Goal: Complete application form: Fill out and submit a form for a specific purpose

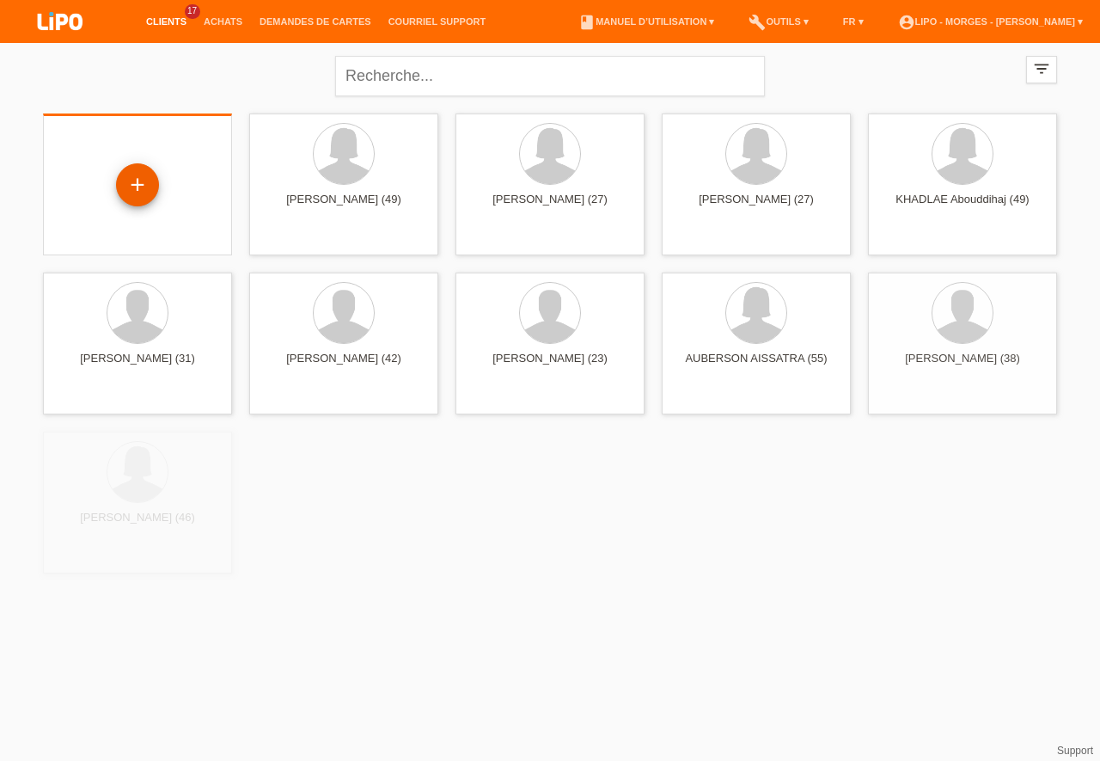
click at [143, 187] on div "+" at bounding box center [137, 184] width 43 height 43
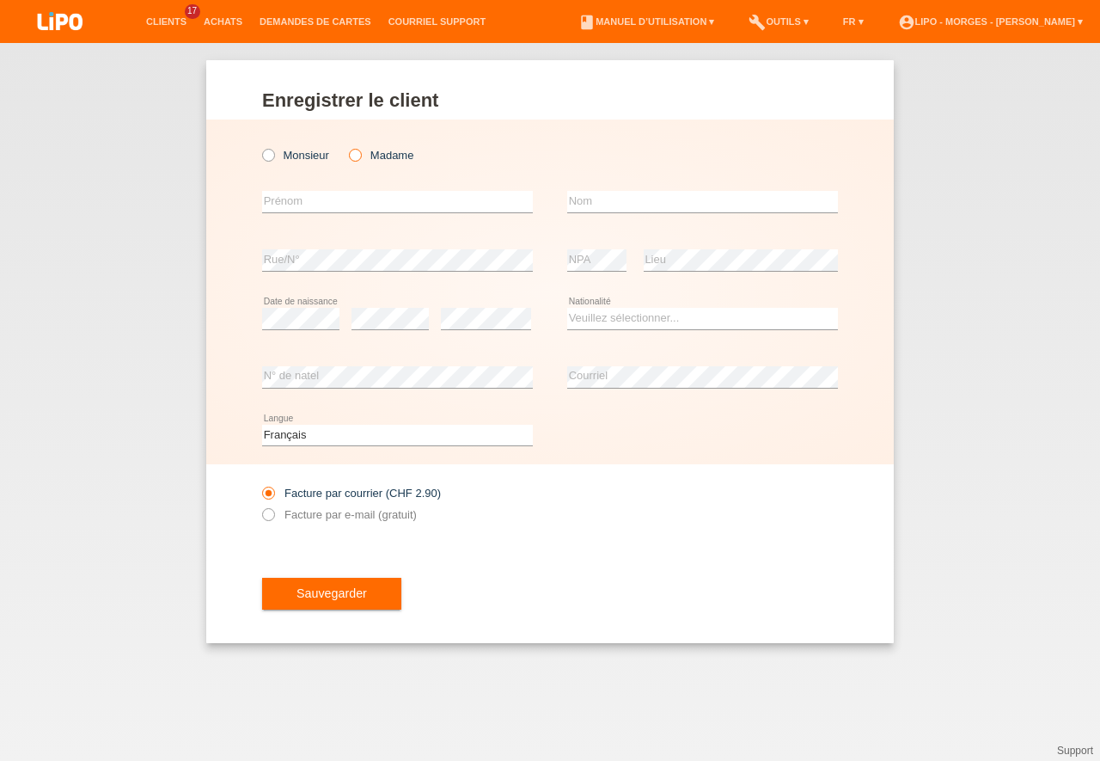
click at [346, 146] on icon at bounding box center [346, 146] width 0 height 0
click at [359, 157] on input "Madame" at bounding box center [354, 154] width 11 height 11
radio input "true"
click at [328, 208] on input "text" at bounding box center [397, 201] width 271 height 21
type input "[PERSON_NAME]"
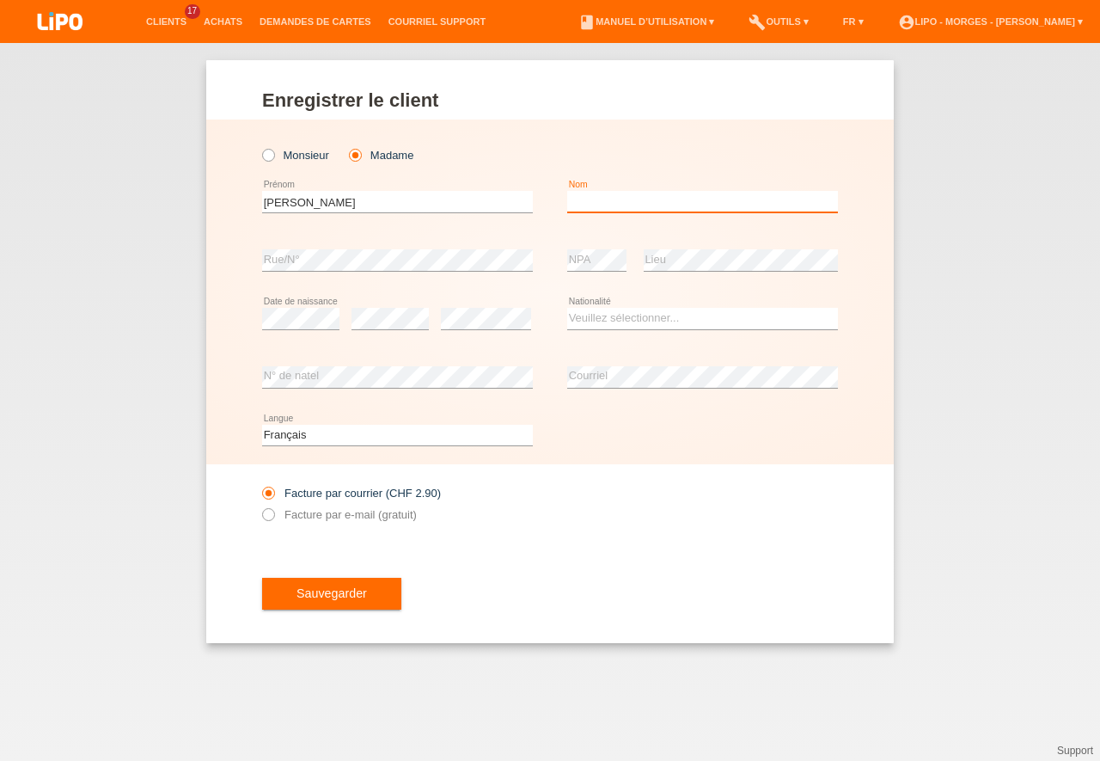
click at [634, 205] on input "text" at bounding box center [702, 201] width 271 height 21
type input "a"
type input "cauvin"
click at [567, 308] on select "Veuillez sélectionner... Suisse Allemagne Autriche Liechtenstein ------------ A…" at bounding box center [702, 318] width 271 height 21
click at [604, 314] on select "Veuillez sélectionner... Suisse Allemagne Autriche Liechtenstein ------------ A…" at bounding box center [702, 318] width 271 height 21
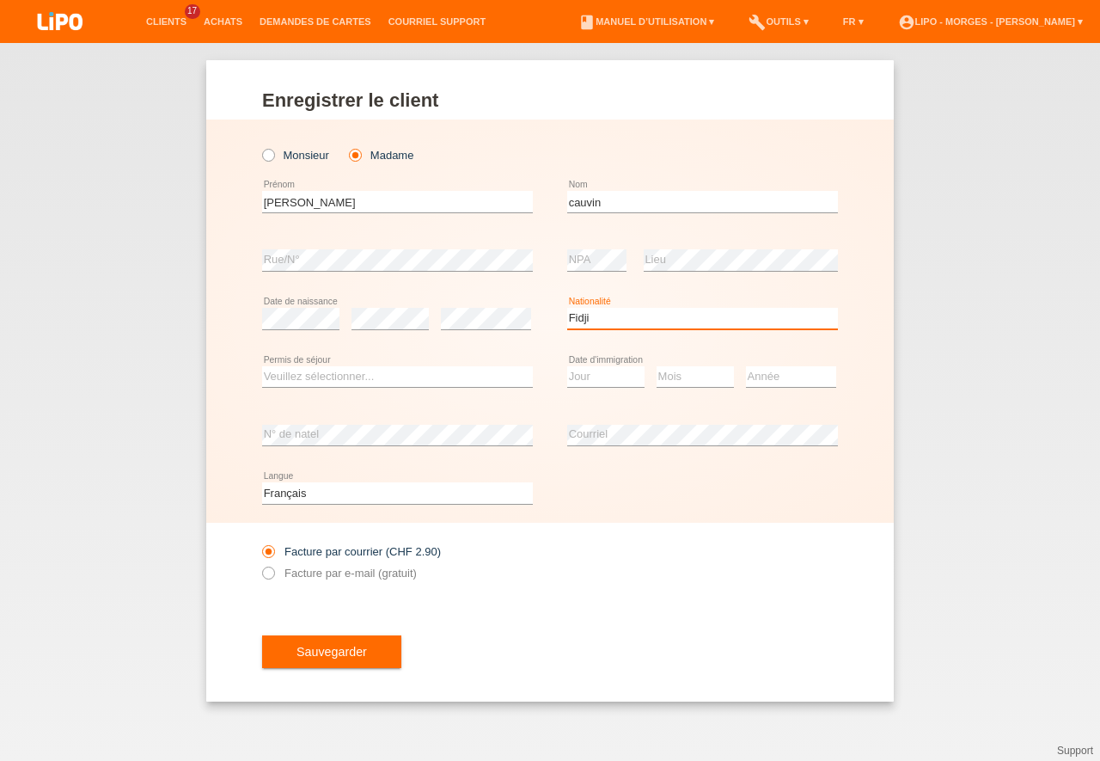
click at [567, 308] on select "Veuillez sélectionner... Suisse Allemagne Autriche Liechtenstein ------------ A…" at bounding box center [702, 318] width 271 height 21
select select "FR"
click at [0, 0] on option "France" at bounding box center [0, 0] width 0 height 0
click at [262, 366] on select "Veuillez sélectionner... C B B - Statut de réfugié Autre" at bounding box center [397, 376] width 271 height 21
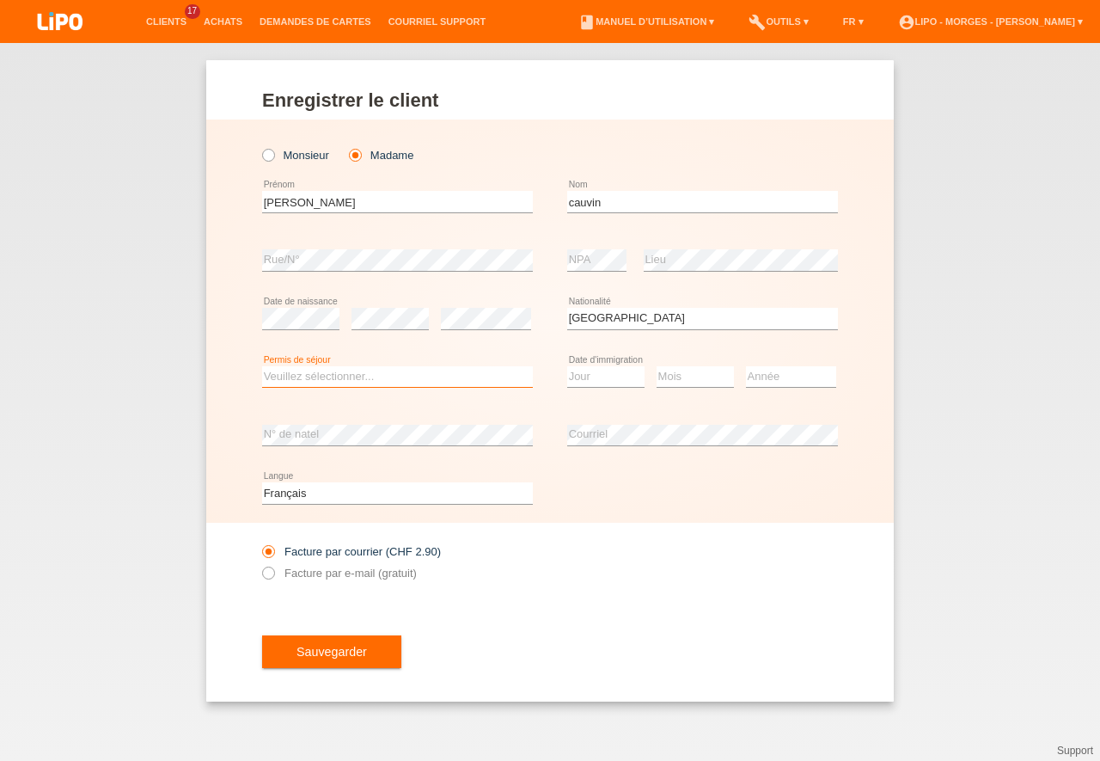
select select "C"
click at [0, 0] on option "C" at bounding box center [0, 0] width 0 height 0
click at [567, 366] on select "Jour 01 02 03 04 05 06 07 08 09 10 11" at bounding box center [605, 376] width 77 height 21
select select "22"
click at [0, 0] on option "22" at bounding box center [0, 0] width 0 height 0
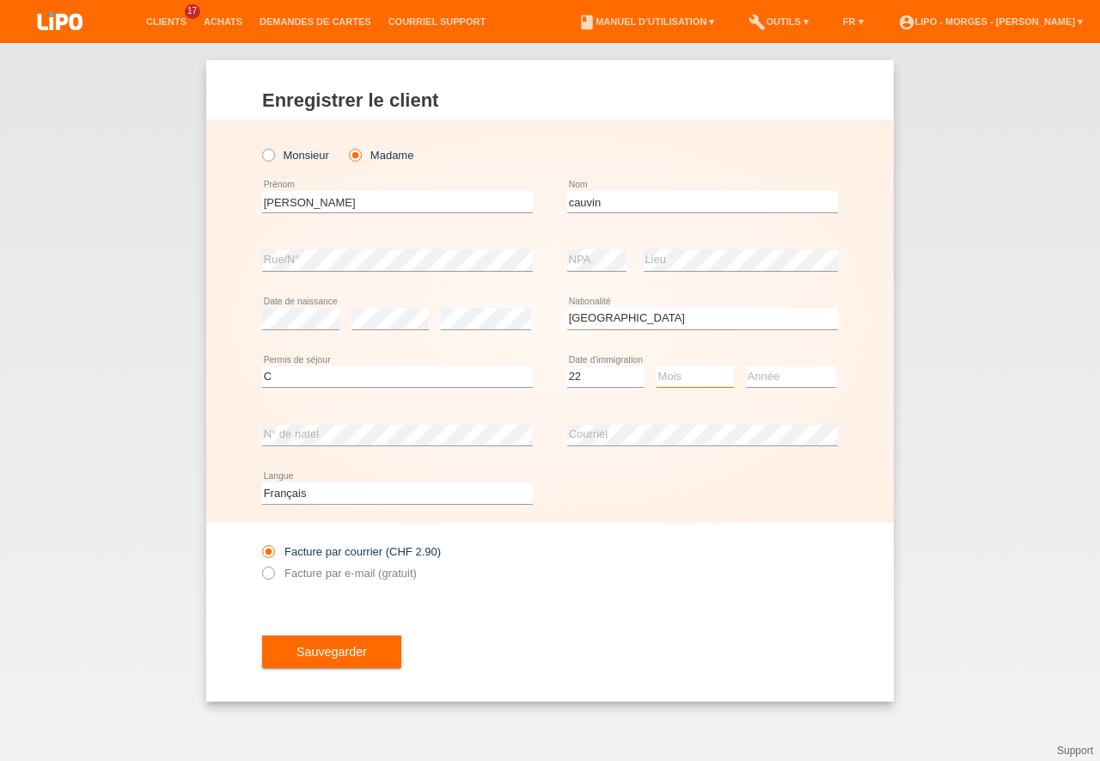
click at [657, 366] on select "Mois 01 02 03 04 05 06 07 08 09 10 11" at bounding box center [695, 376] width 77 height 21
select select "04"
click at [0, 0] on option "04" at bounding box center [0, 0] width 0 height 0
click at [746, 366] on select "Année 2025 2024 2023 2022 2021 2020 2019 2018 2017 2016 2015 2014 2013 2012 201…" at bounding box center [791, 376] width 90 height 21
select select "2004"
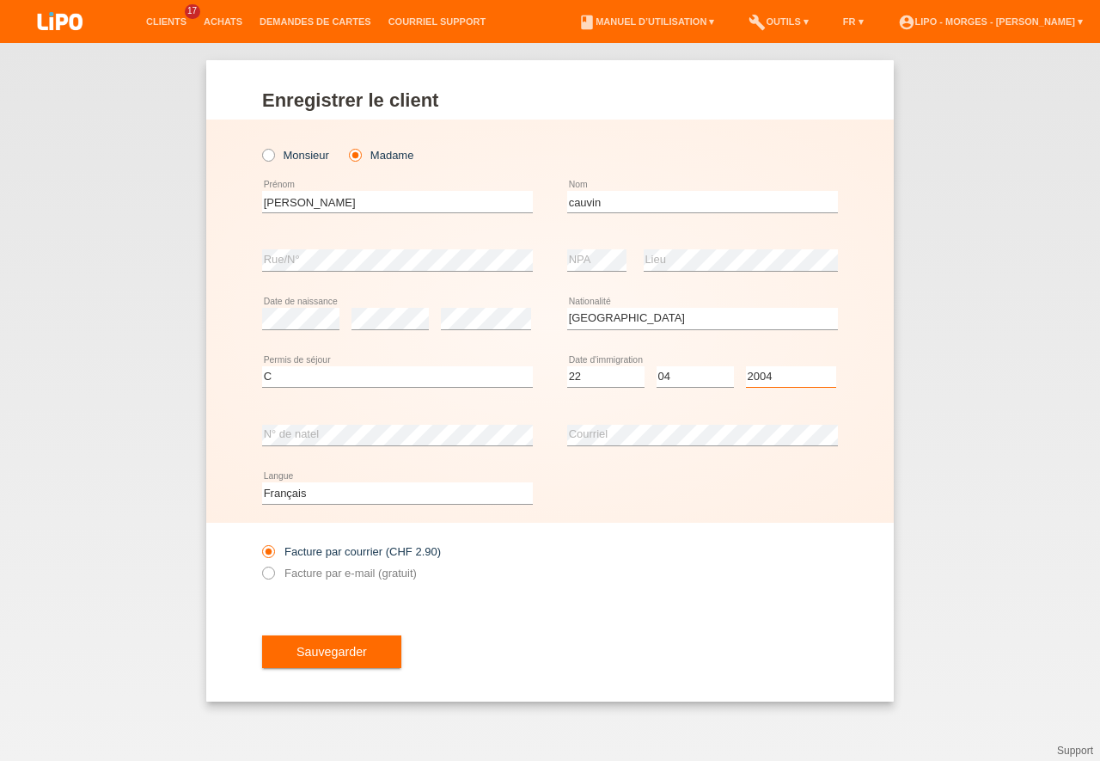
click at [0, 0] on option "2004" at bounding box center [0, 0] width 0 height 0
click at [657, 366] on select "Mois 01 02 03 04 05 06 07 08 09 10 11" at bounding box center [695, 376] width 77 height 21
select select "06"
click at [0, 0] on option "06" at bounding box center [0, 0] width 0 height 0
drag, startPoint x: 267, startPoint y: 574, endPoint x: 277, endPoint y: 575, distance: 10.4
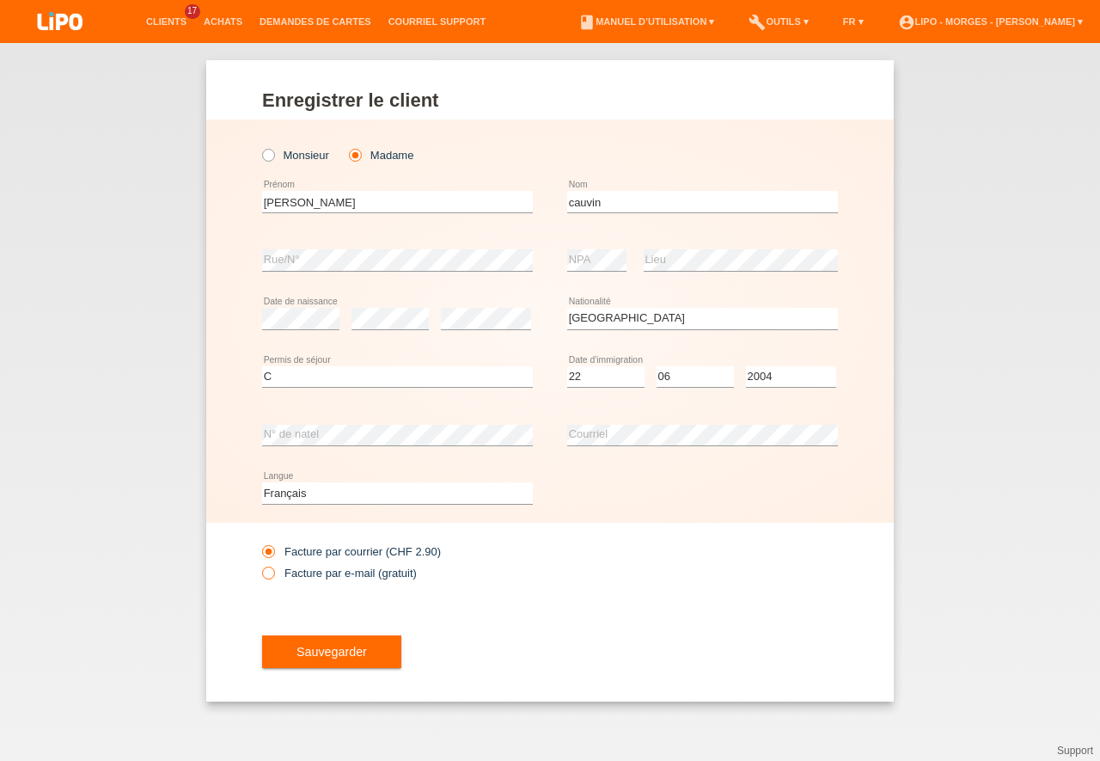
click at [260, 564] on icon at bounding box center [260, 564] width 0 height 0
click at [269, 574] on input "Facture par e-mail (gratuit)" at bounding box center [267, 577] width 11 height 21
radio input "true"
click at [368, 640] on button "Sauvegarder" at bounding box center [331, 651] width 139 height 33
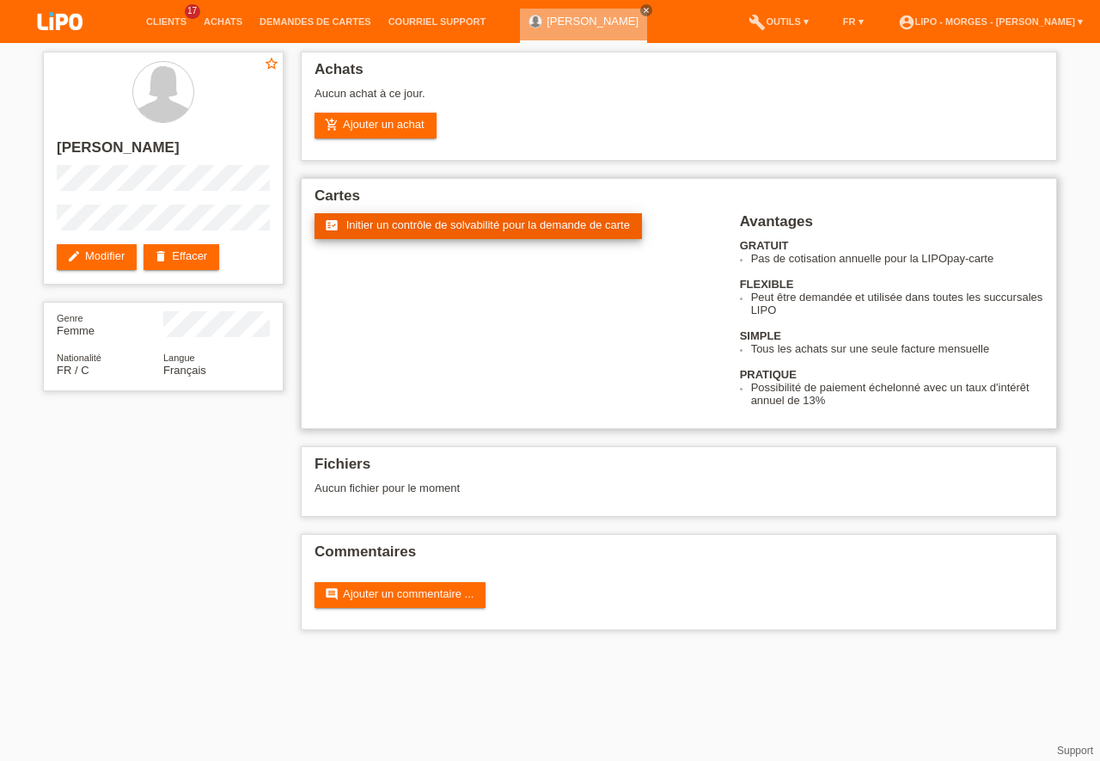
click at [525, 223] on span "Initier un contrôle de solvabilité pour la demande de carte" at bounding box center [488, 224] width 284 height 13
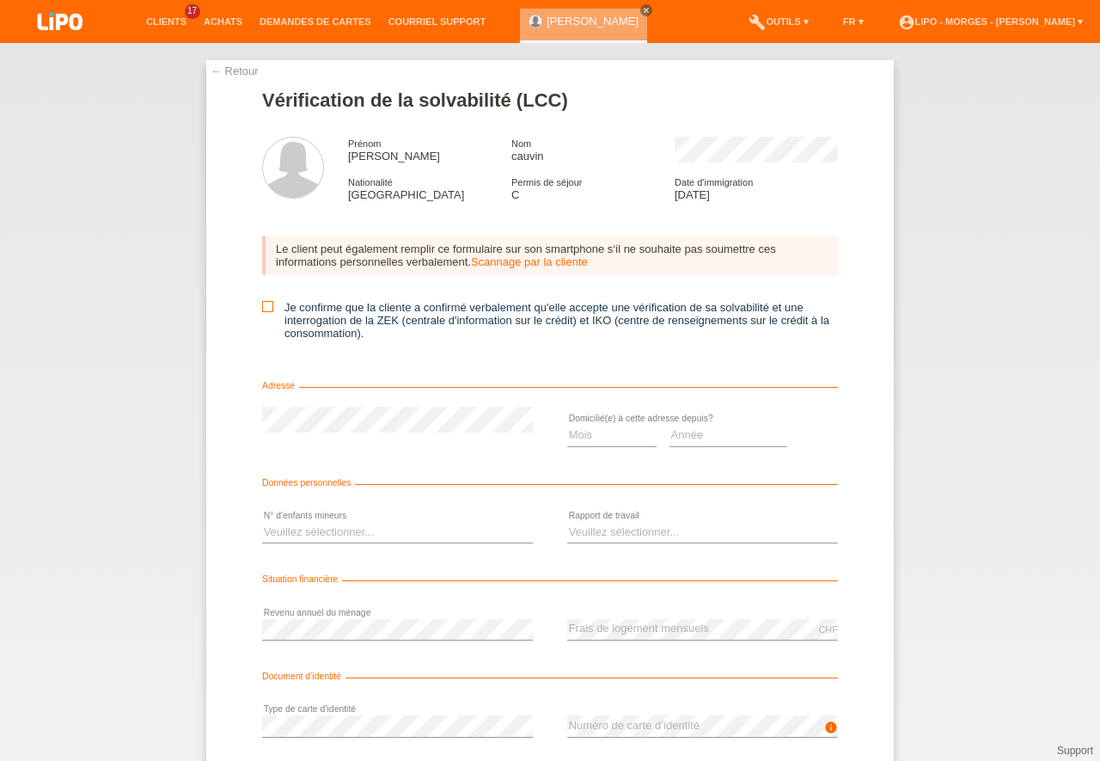
click at [262, 311] on icon at bounding box center [267, 306] width 11 height 11
click at [262, 311] on input "Je confirme que la cliente a confirmé verbalement qu'elle accepte une vérificat…" at bounding box center [267, 306] width 11 height 11
checkbox input "true"
click at [262, 522] on select "Veuillez sélectionner... 0 1 2 3 4 5 6 7 8 9" at bounding box center [397, 532] width 271 height 21
select select "0"
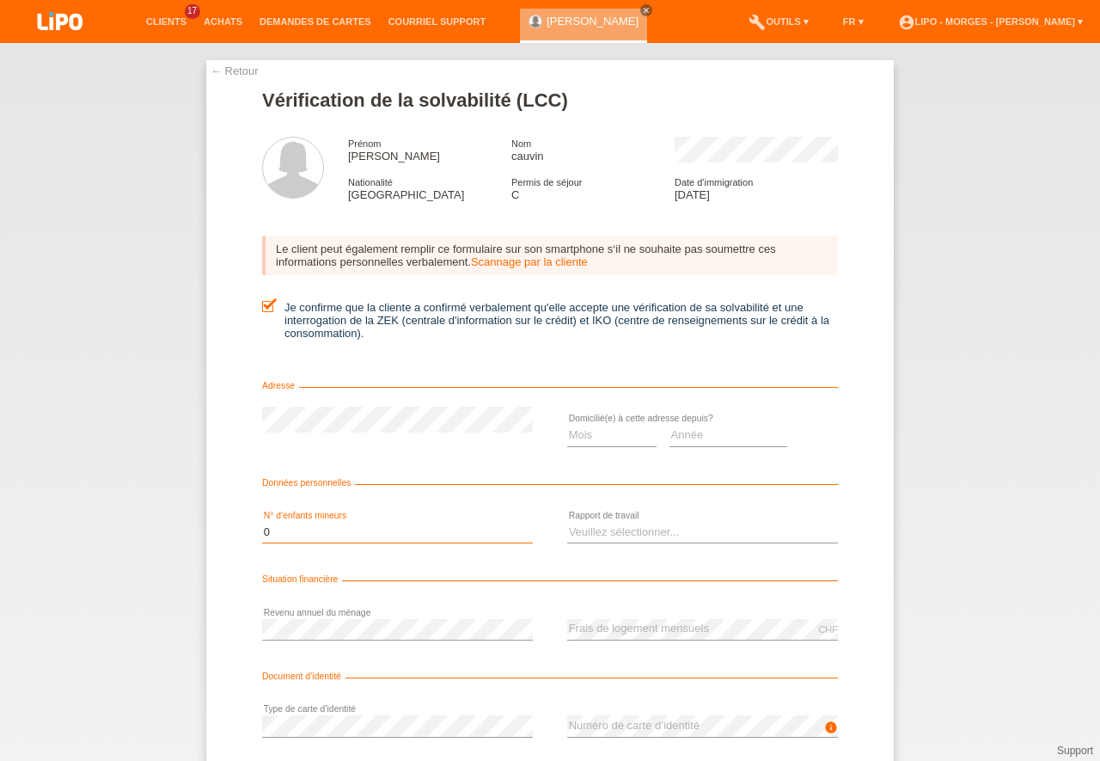
click at [0, 0] on option "0" at bounding box center [0, 0] width 0 height 0
click at [567, 425] on select "Mois 01 02 03 04 05 06 07 08 09 10" at bounding box center [611, 435] width 89 height 21
select select "02"
click at [0, 0] on option "02" at bounding box center [0, 0] width 0 height 0
click at [670, 425] on select "Année 2025 2024 2023 2022 2021 2020 2019 2018 2017 2016 2015 2014 2013 2012 201…" at bounding box center [729, 435] width 119 height 21
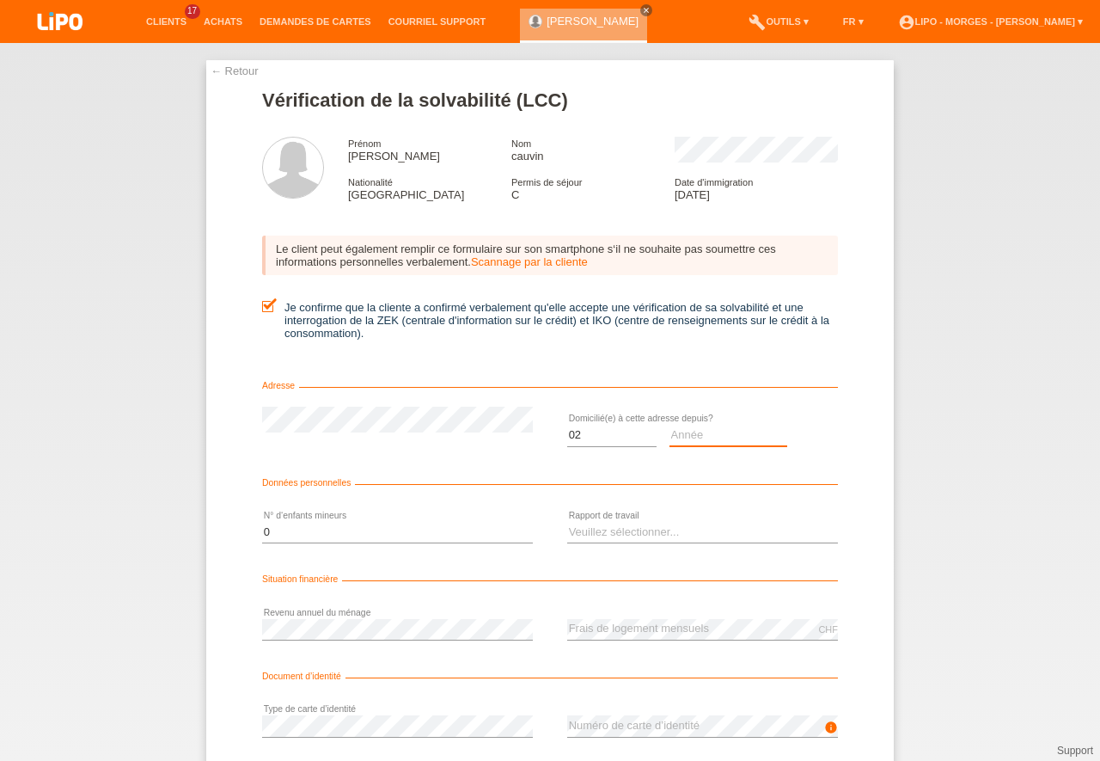
select select "2024"
click at [0, 0] on option "2024" at bounding box center [0, 0] width 0 height 0
click at [567, 522] on select "Veuillez sélectionner... A durée indéterminée A durée déterminée Apprenti/étudi…" at bounding box center [702, 532] width 271 height 21
select select "UNLIMITED"
click at [0, 0] on option "A durée indéterminée" at bounding box center [0, 0] width 0 height 0
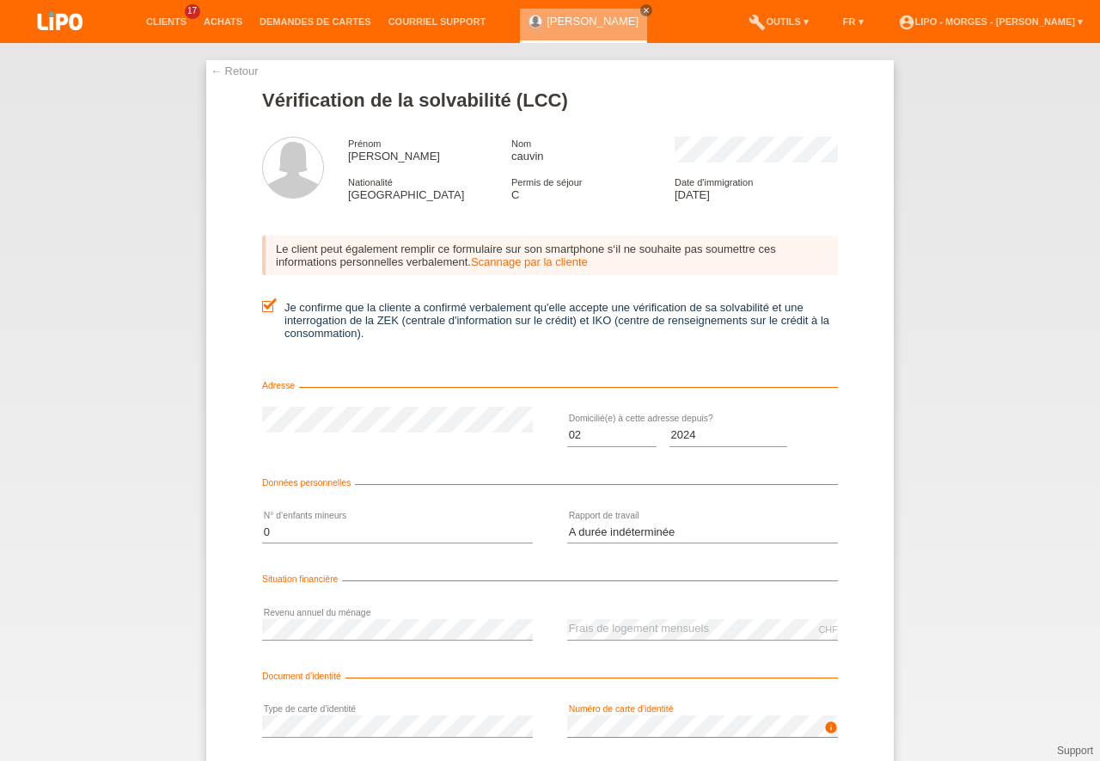
scroll to position [113, 0]
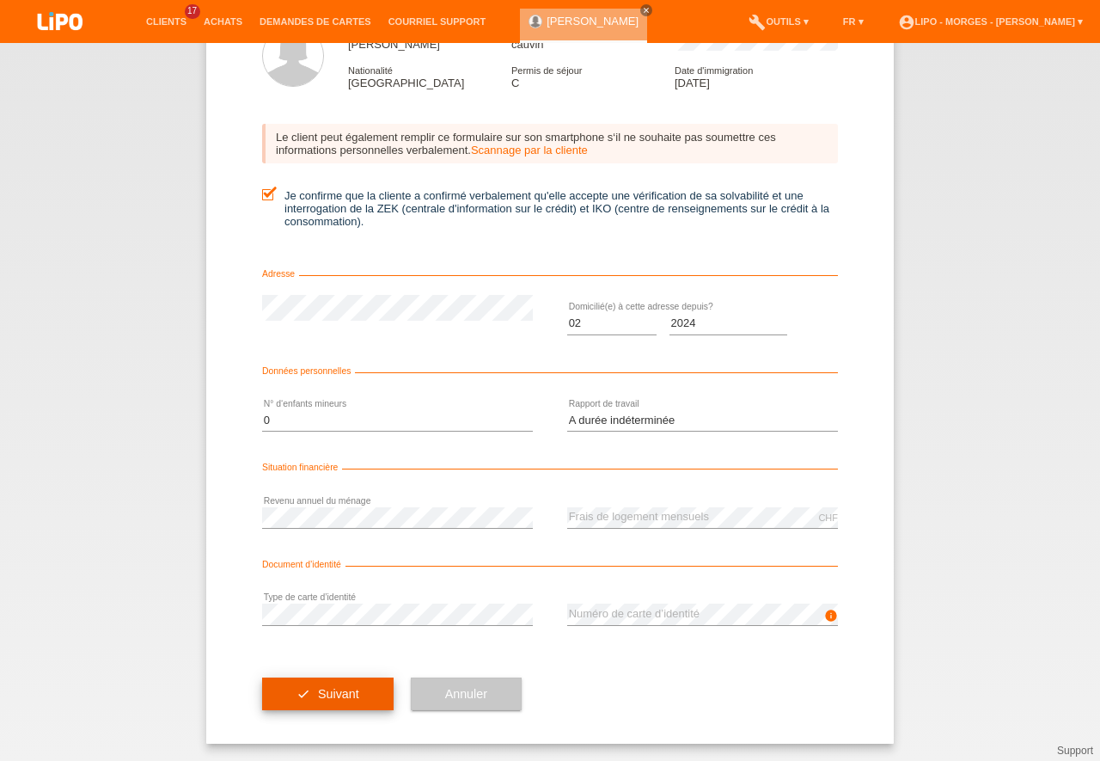
click at [359, 683] on button "check Suivant" at bounding box center [328, 693] width 132 height 33
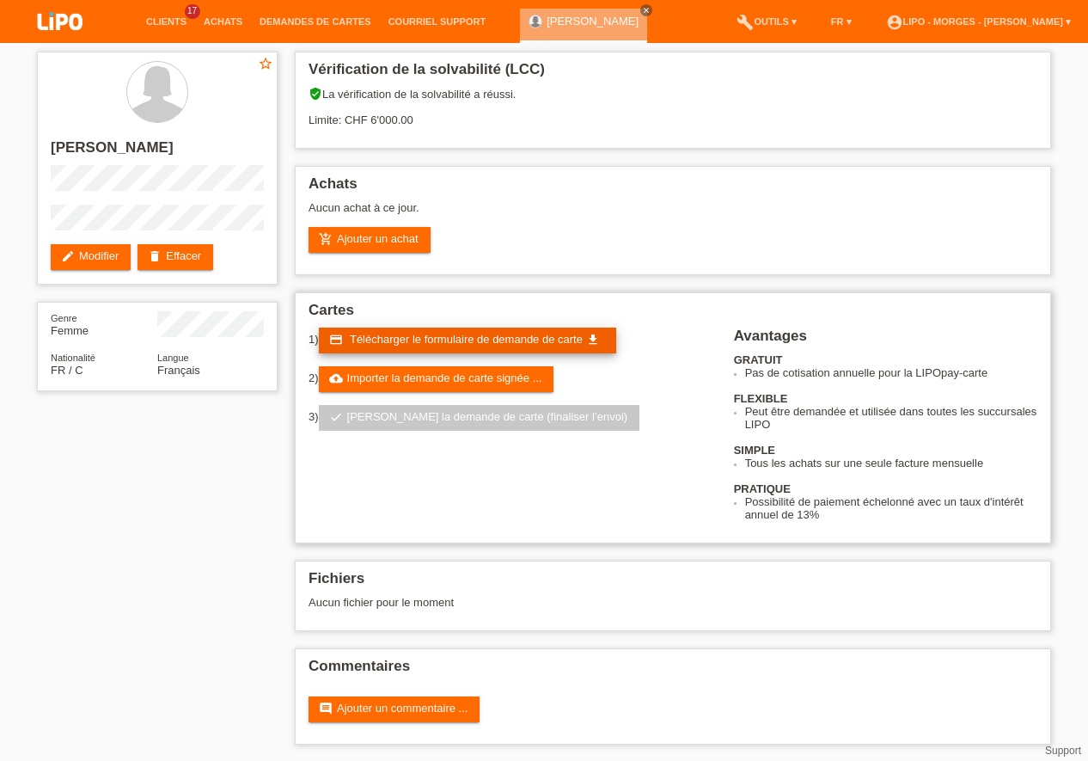
click at [448, 342] on span "Télécharger le formulaire de demande de carte" at bounding box center [466, 339] width 233 height 13
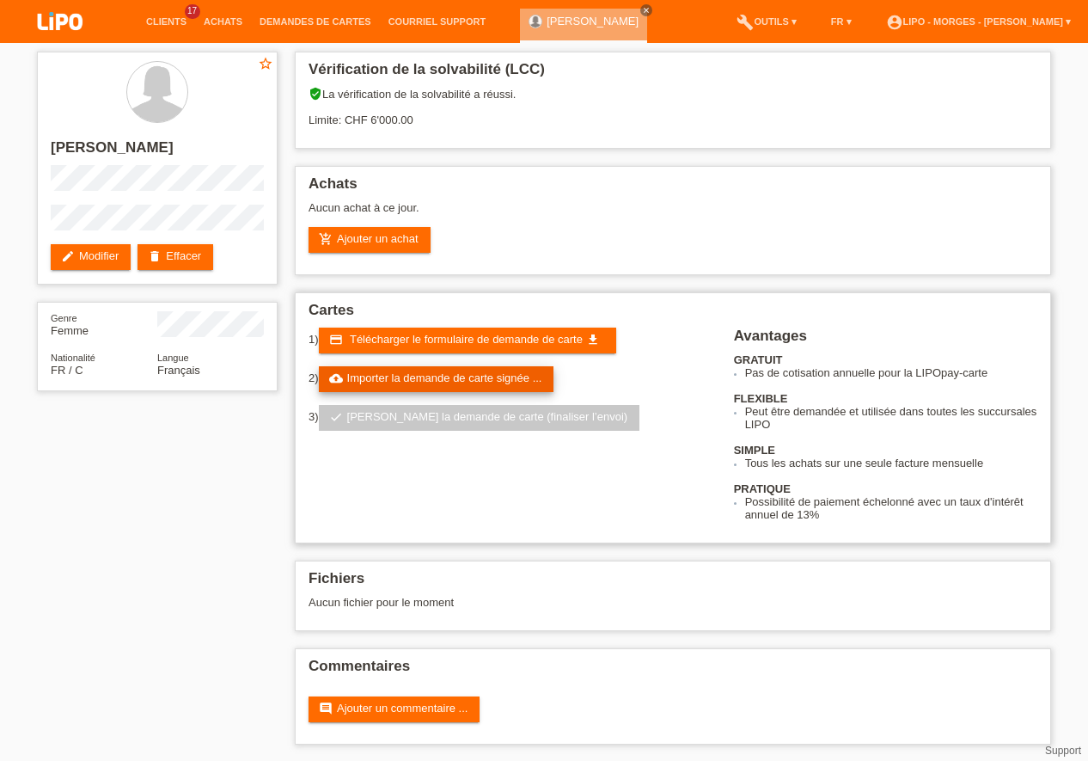
click at [428, 377] on link "cloud_upload Importer la demande de carte signée ..." at bounding box center [437, 379] width 236 height 26
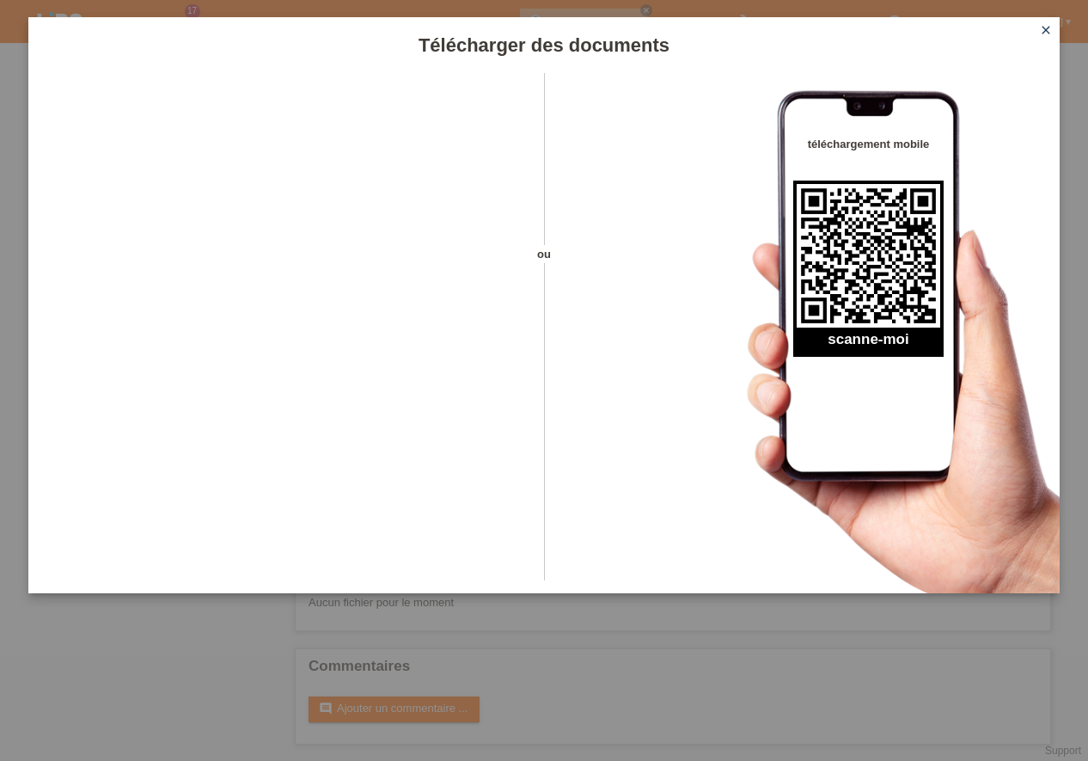
click at [1050, 32] on icon "close" at bounding box center [1046, 30] width 14 height 14
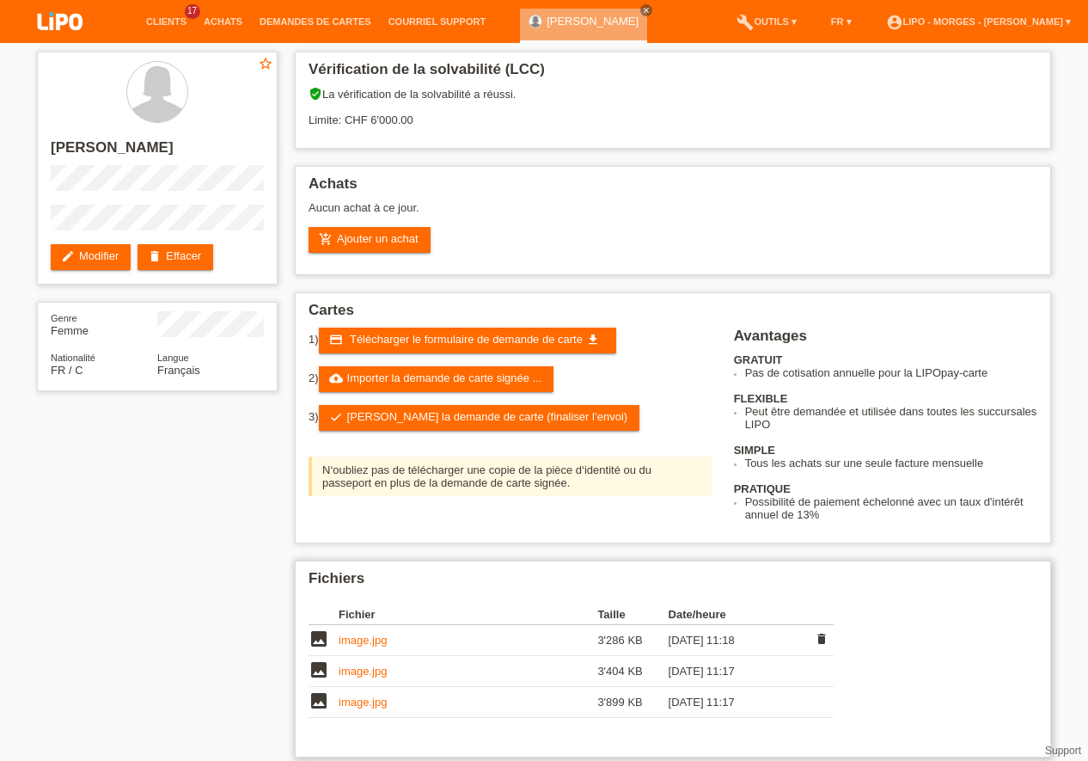
click at [376, 640] on link "image.jpg" at bounding box center [363, 640] width 48 height 13
click at [349, 672] on link "image.jpg" at bounding box center [363, 671] width 48 height 13
click at [357, 701] on link "image.jpg" at bounding box center [363, 702] width 48 height 13
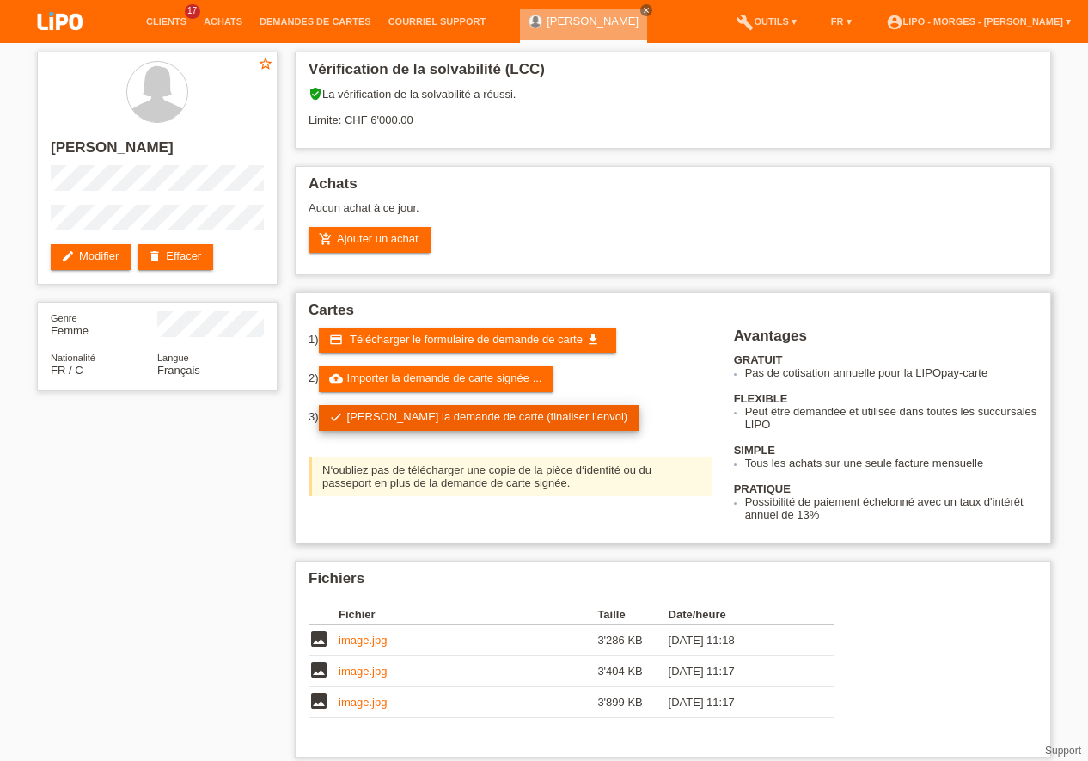
click at [392, 421] on link "check Soumettre la demande de carte (finaliser l’envoi)" at bounding box center [480, 418] width 322 height 26
